Goal: Task Accomplishment & Management: Complete application form

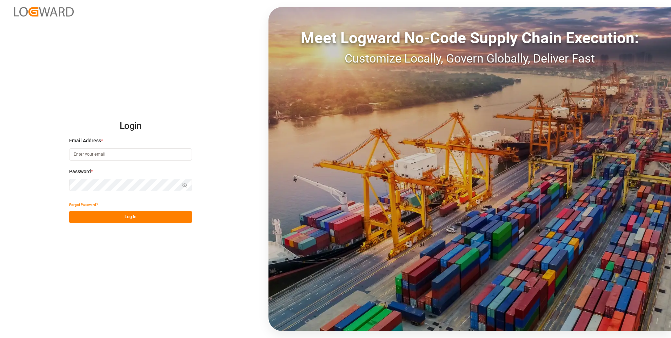
type input "[PERSON_NAME][EMAIL_ADDRESS][PERSON_NAME][DOMAIN_NAME]"
click at [125, 213] on button "Log In" at bounding box center [130, 217] width 123 height 12
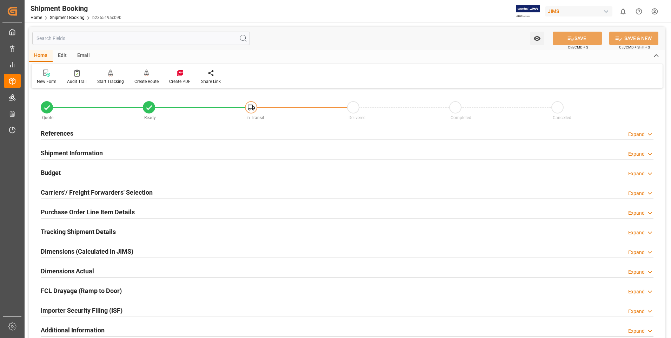
drag, startPoint x: 41, startPoint y: 78, endPoint x: 41, endPoint y: 85, distance: 7.0
click at [41, 78] on div "New Form" at bounding box center [47, 81] width 20 height 6
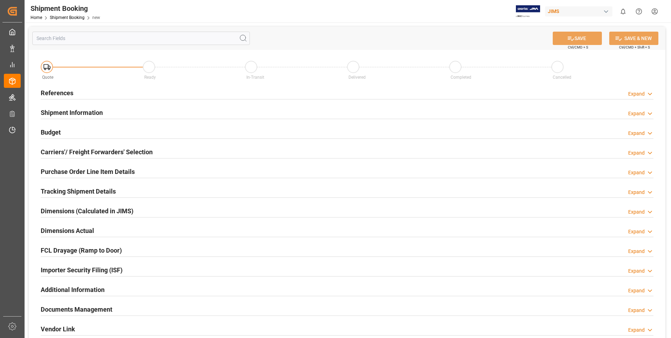
click at [60, 92] on h2 "References" at bounding box center [57, 92] width 33 height 9
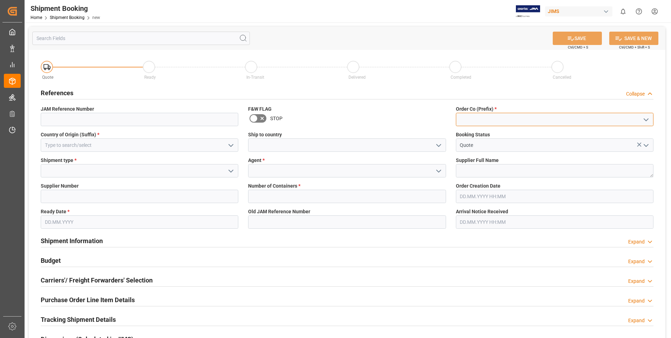
click at [479, 119] on input at bounding box center [555, 119] width 198 height 13
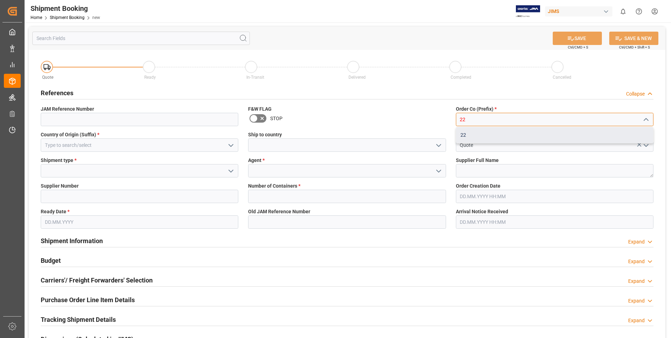
click at [481, 133] on div "22" at bounding box center [554, 135] width 197 height 16
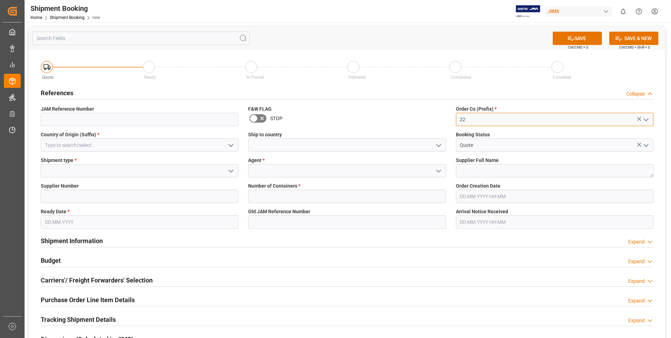
type input "22"
click at [106, 145] on input at bounding box center [140, 144] width 198 height 13
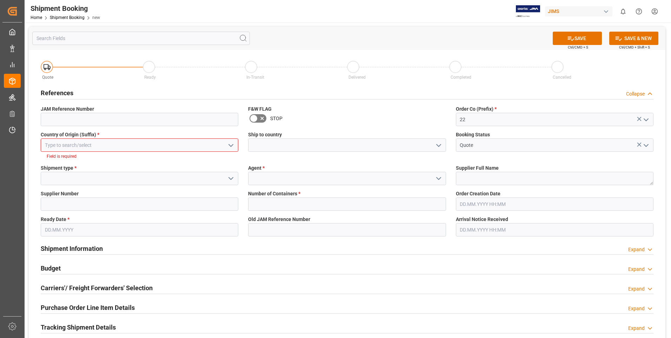
click at [233, 146] on icon "open menu" at bounding box center [231, 145] width 8 height 8
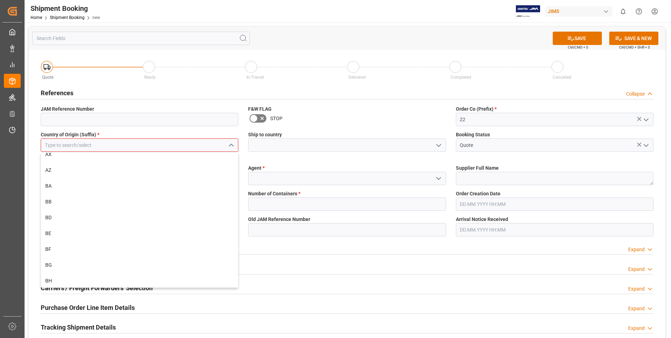
scroll to position [281, 0]
click at [73, 147] on input at bounding box center [140, 144] width 198 height 13
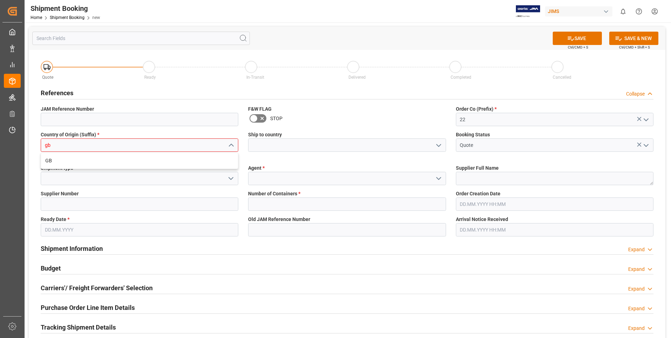
scroll to position [0, 0]
click at [62, 162] on div "GB" at bounding box center [139, 161] width 197 height 16
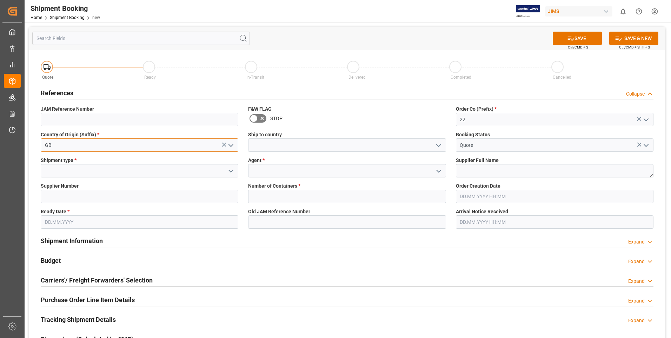
type input "GB"
click at [472, 176] on textarea at bounding box center [555, 170] width 198 height 13
type textarea "211738"
click at [281, 172] on input at bounding box center [347, 170] width 198 height 13
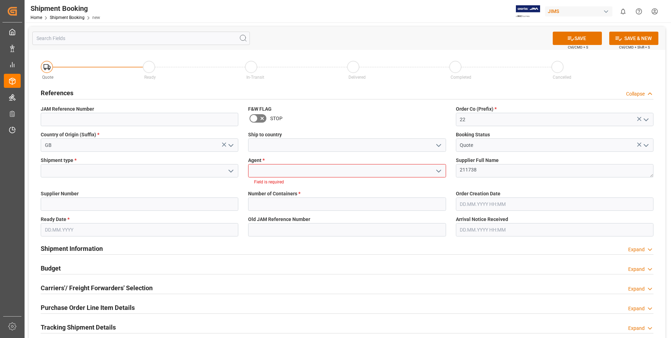
click at [440, 169] on icon "open menu" at bounding box center [438, 171] width 8 height 8
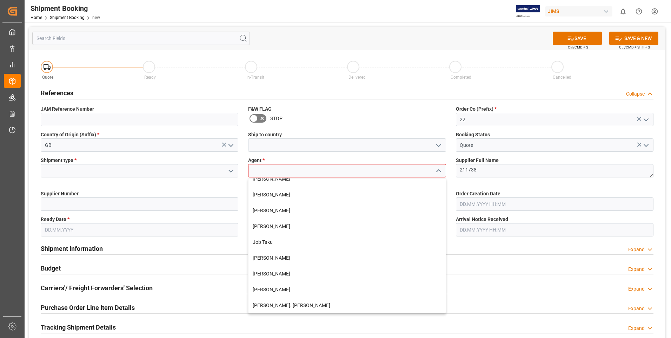
scroll to position [140, 0]
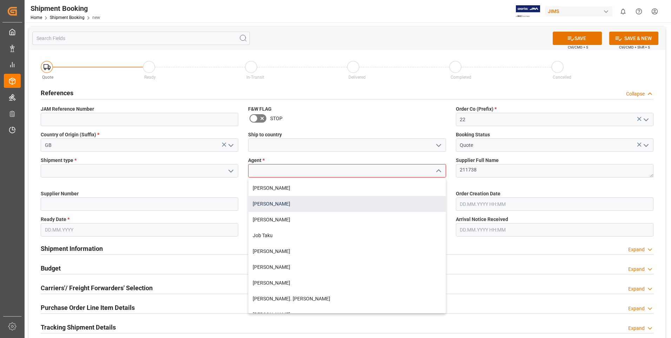
click at [290, 203] on div "[PERSON_NAME]" at bounding box center [346, 204] width 197 height 16
type input "[PERSON_NAME]"
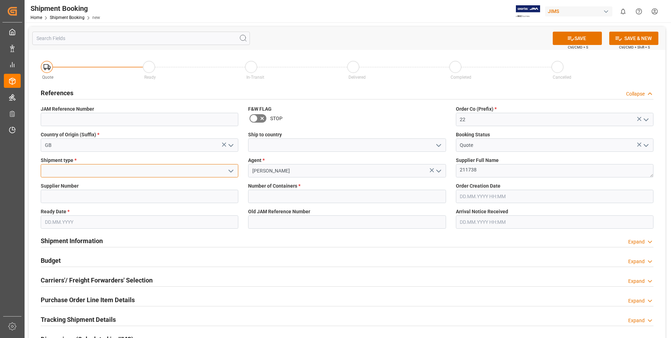
click at [84, 171] on input at bounding box center [140, 170] width 198 height 13
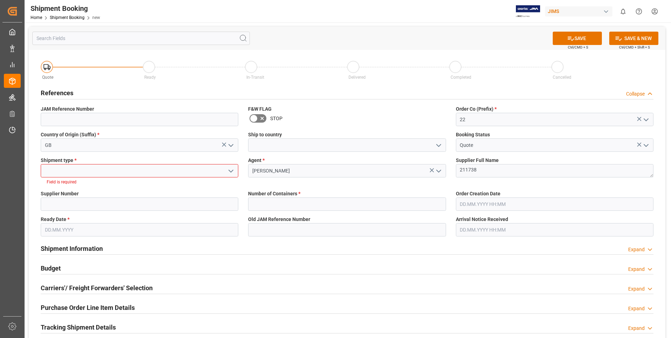
click at [231, 170] on icon "open menu" at bounding box center [231, 171] width 8 height 8
click at [94, 187] on div "LCL" at bounding box center [139, 186] width 197 height 16
type input "LCL"
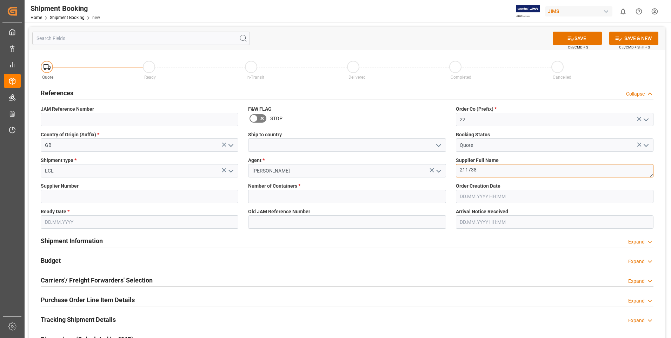
click at [465, 167] on textarea "211738" at bounding box center [555, 170] width 198 height 13
click at [103, 194] on input at bounding box center [140, 196] width 198 height 13
paste input "211738"
type input "211738"
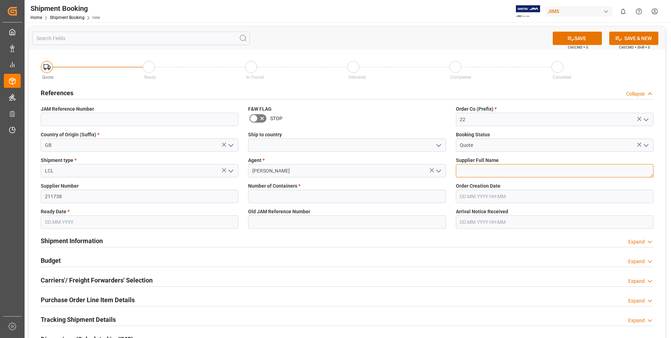
click at [505, 171] on textarea "211738" at bounding box center [555, 170] width 198 height 13
type textarea "[PERSON_NAME] & [PERSON_NAME]"
click at [399, 196] on input "text" at bounding box center [347, 196] width 198 height 13
type input "0"
click at [74, 221] on input "[DATE]" at bounding box center [140, 221] width 198 height 13
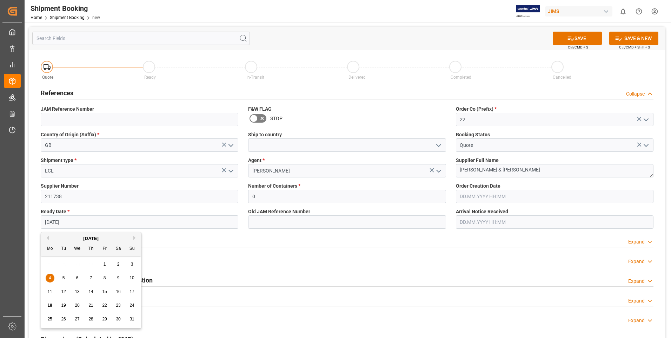
click at [62, 277] on span "5" at bounding box center [63, 277] width 2 height 5
type input "[DATE]"
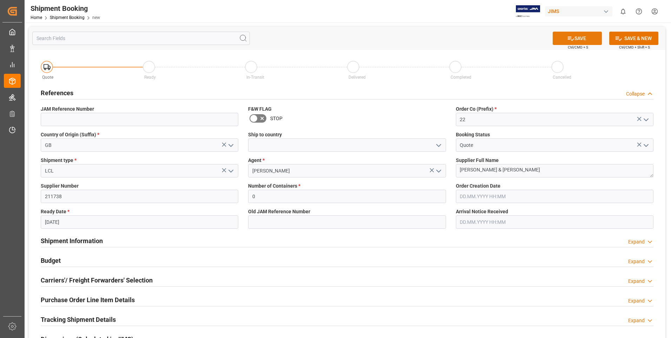
click at [572, 36] on icon at bounding box center [570, 38] width 7 height 7
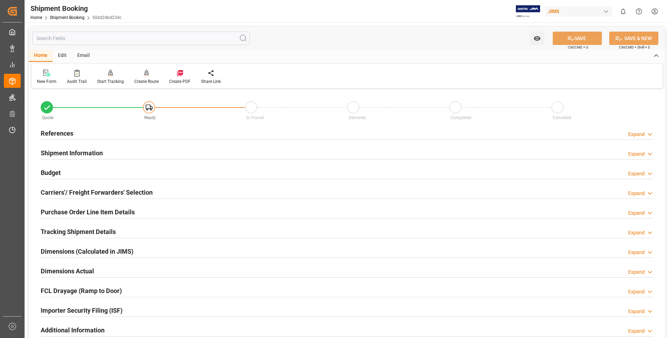
click at [59, 133] on h2 "References" at bounding box center [57, 132] width 33 height 9
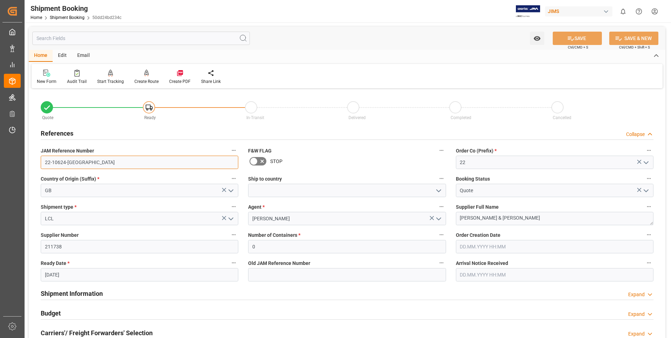
drag, startPoint x: 81, startPoint y: 161, endPoint x: 30, endPoint y: 160, distance: 50.5
click at [31, 160] on div "Quote Ready In-Transit Delivered Completed Cancelled References Collapse JAM Re…" at bounding box center [347, 308] width 637 height 436
